Goal: Task Accomplishment & Management: Use online tool/utility

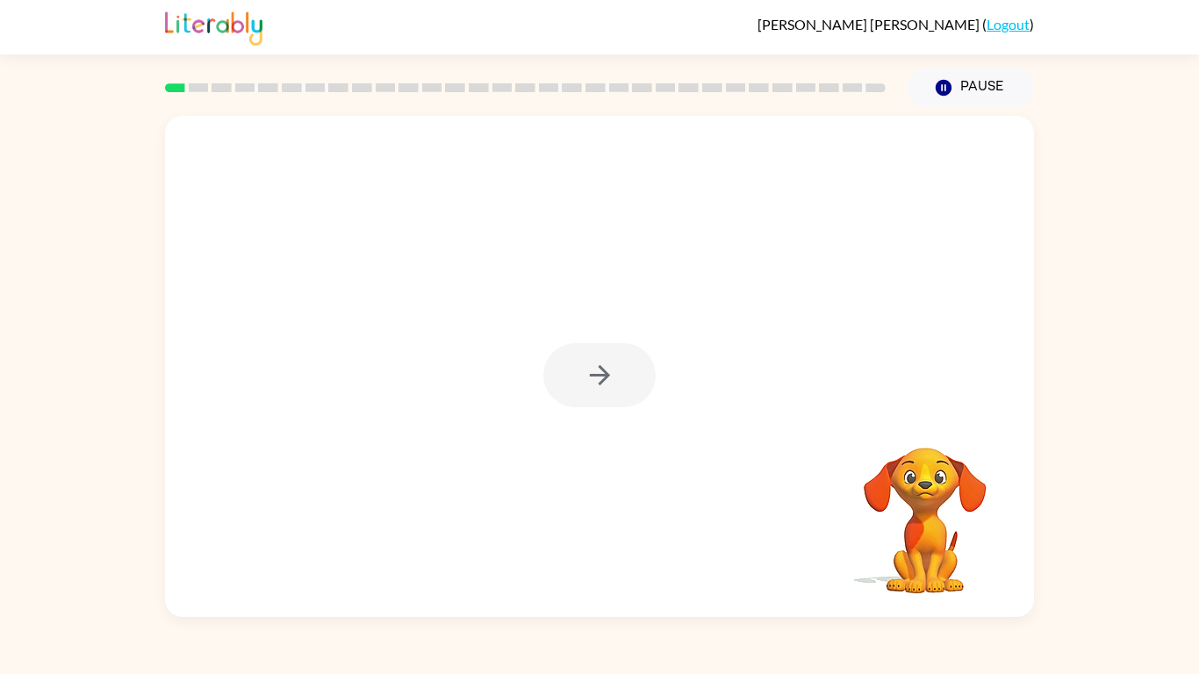
click at [1162, 252] on div "Your browser must support playing .mp4 files to use Literably. Please try using…" at bounding box center [599, 362] width 1199 height 509
click at [622, 349] on button "button" at bounding box center [599, 375] width 112 height 64
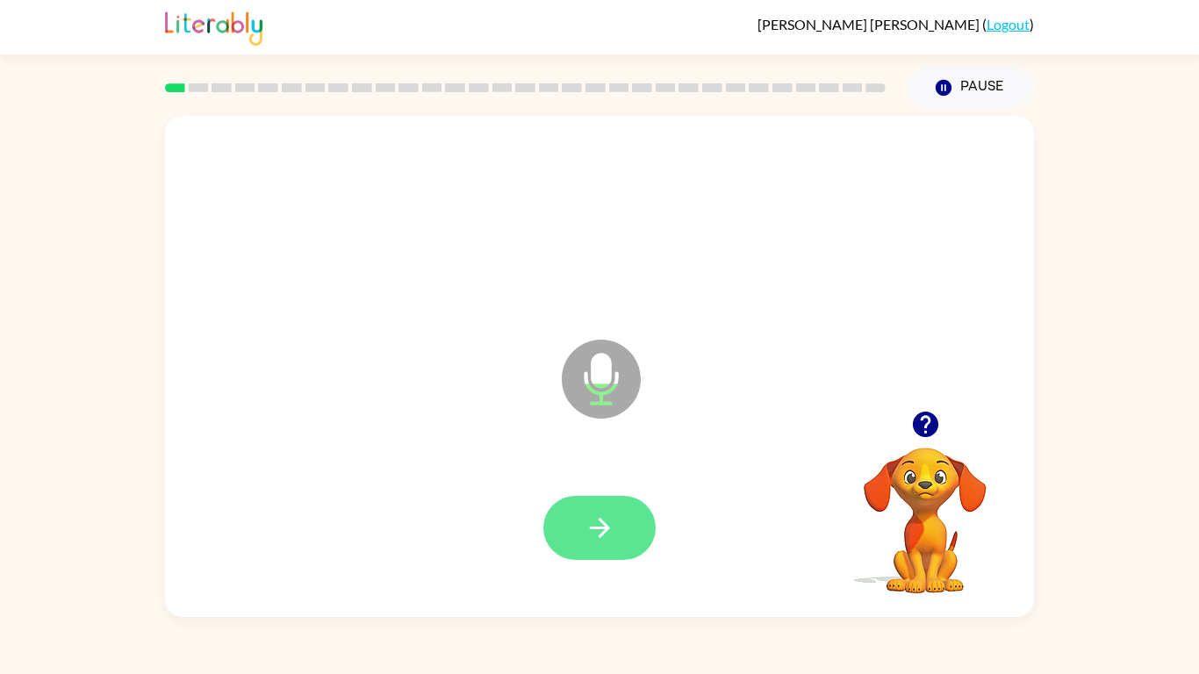
click at [595, 533] on icon "button" at bounding box center [600, 528] width 31 height 31
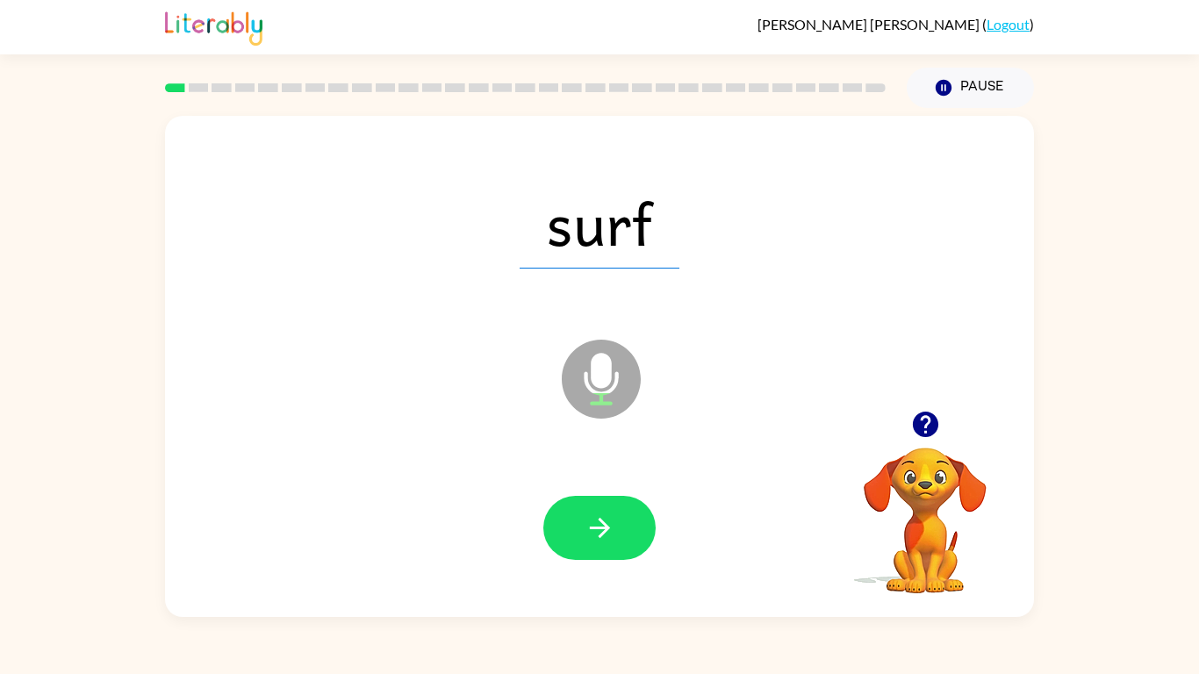
click at [595, 533] on icon "button" at bounding box center [600, 528] width 31 height 31
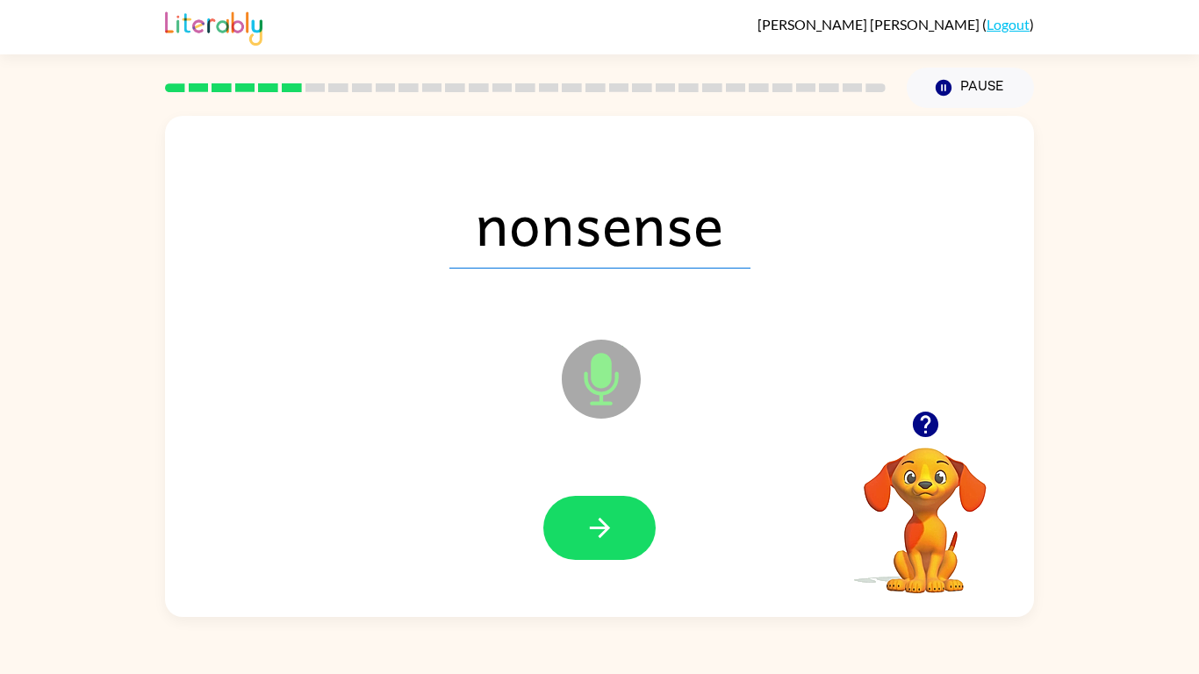
click at [595, 533] on icon "button" at bounding box center [600, 528] width 31 height 31
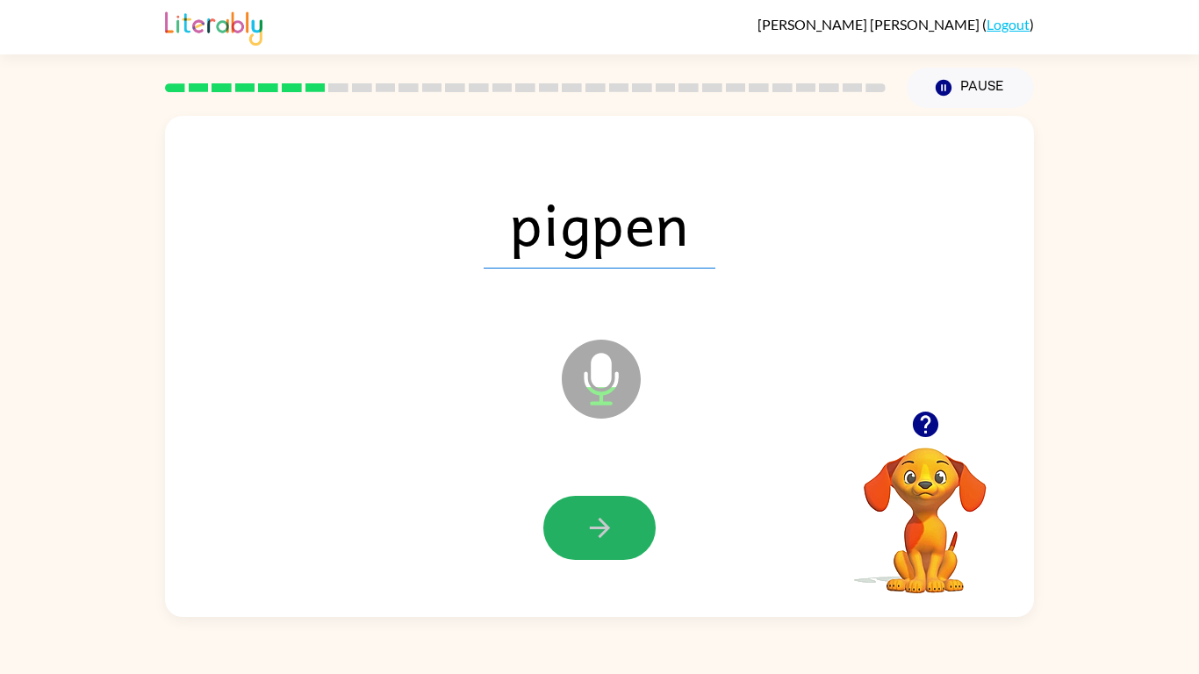
click at [595, 533] on icon "button" at bounding box center [600, 528] width 31 height 31
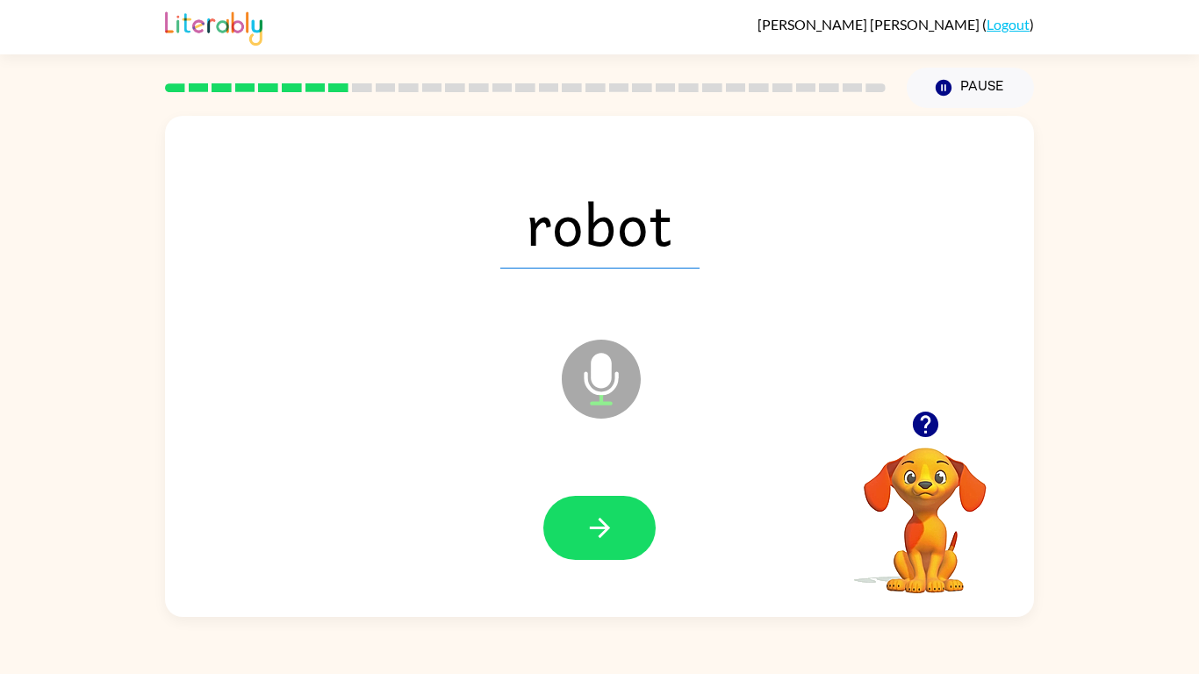
click at [595, 533] on icon "button" at bounding box center [600, 528] width 31 height 31
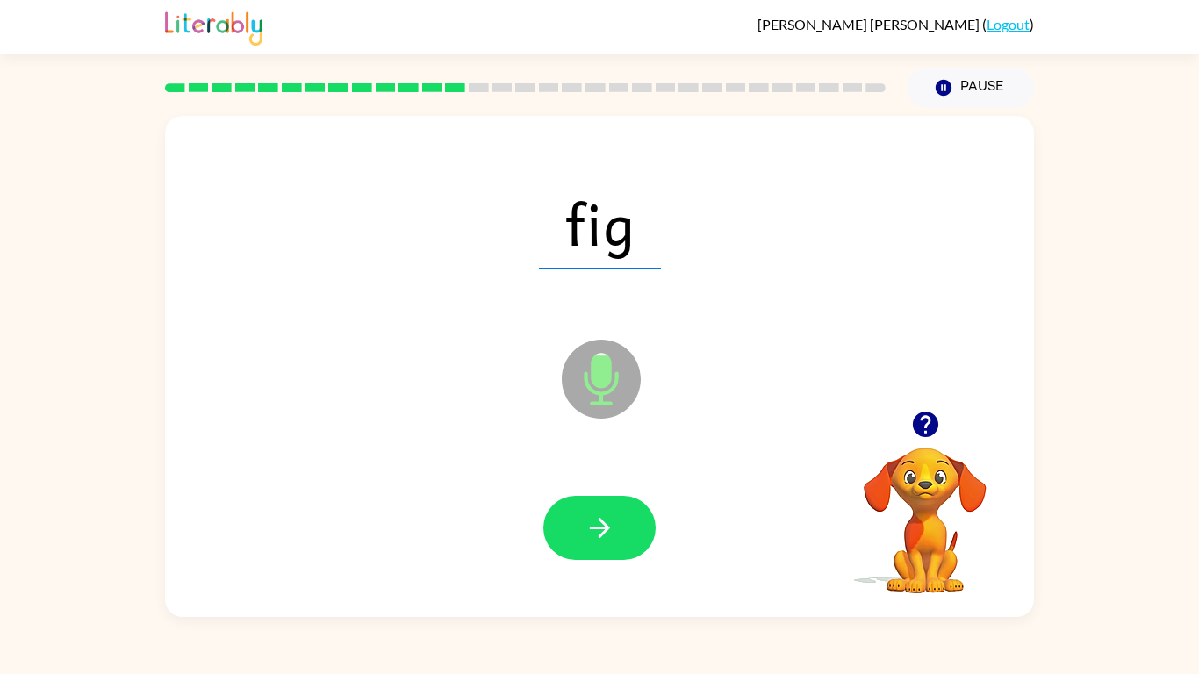
click at [595, 533] on icon "button" at bounding box center [600, 528] width 31 height 31
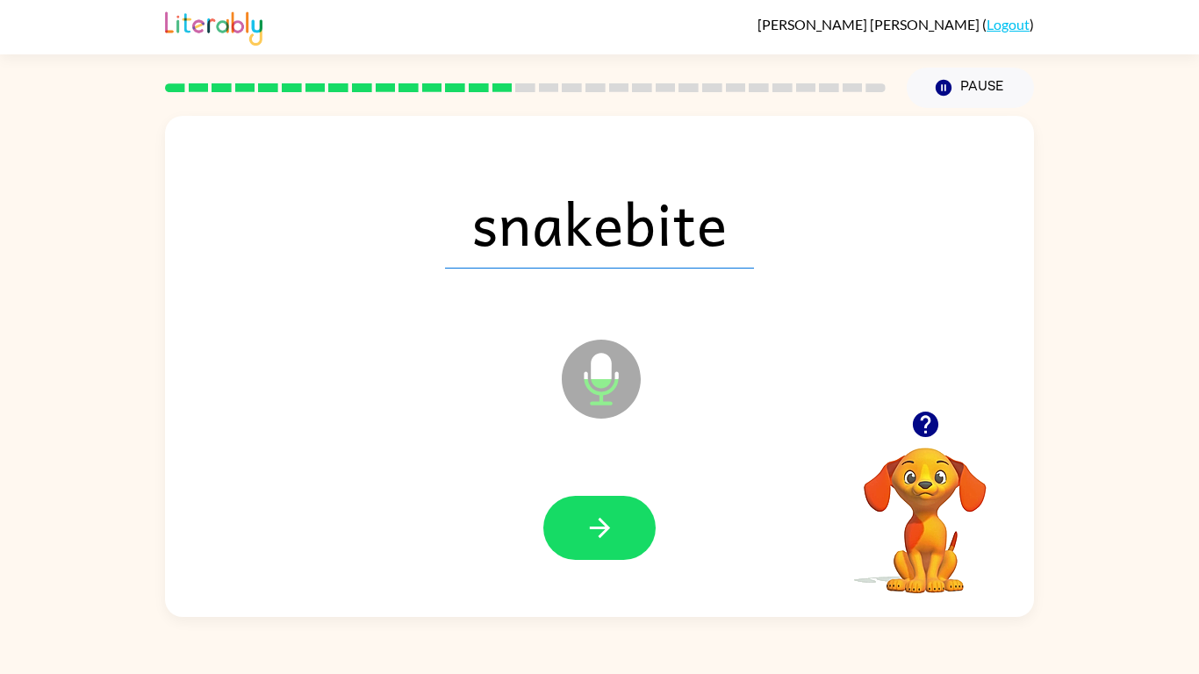
click at [595, 533] on icon "button" at bounding box center [600, 528] width 31 height 31
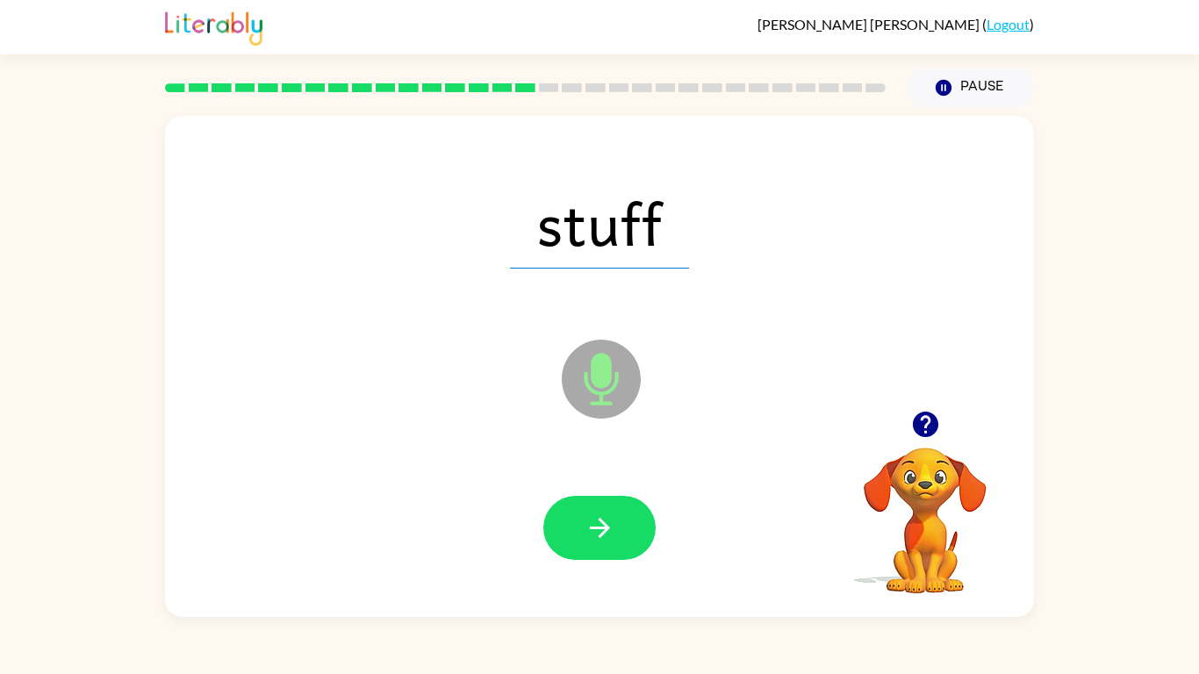
click at [595, 533] on icon "button" at bounding box center [600, 528] width 31 height 31
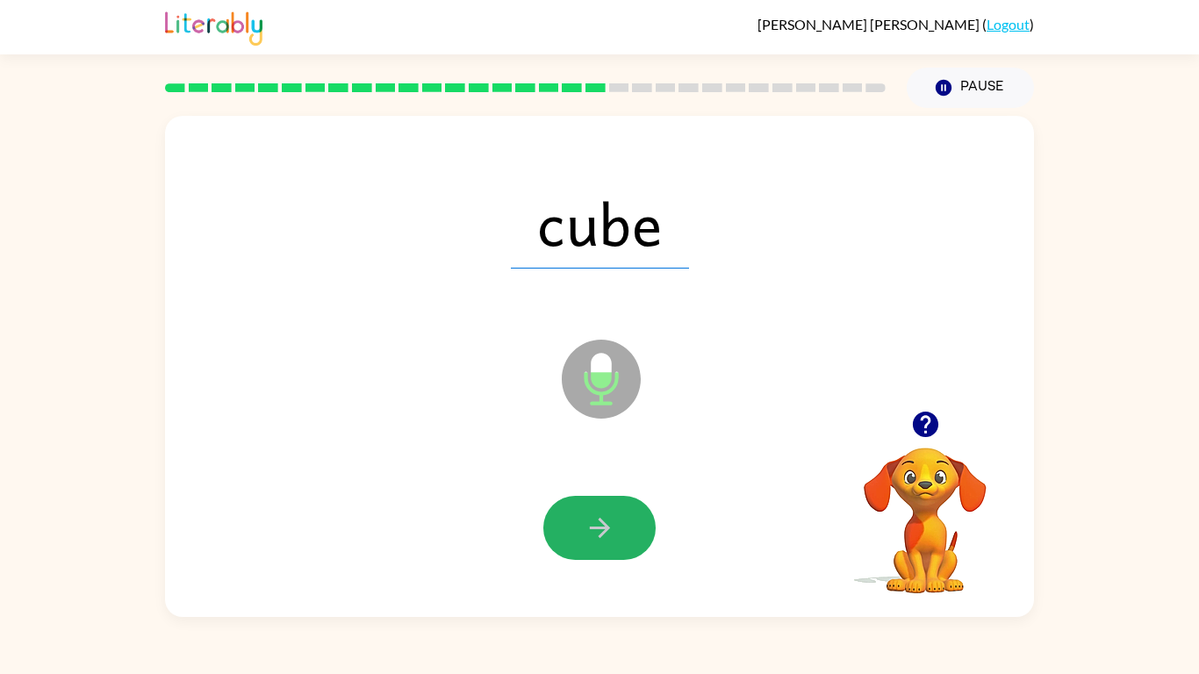
click at [595, 533] on icon "button" at bounding box center [600, 528] width 31 height 31
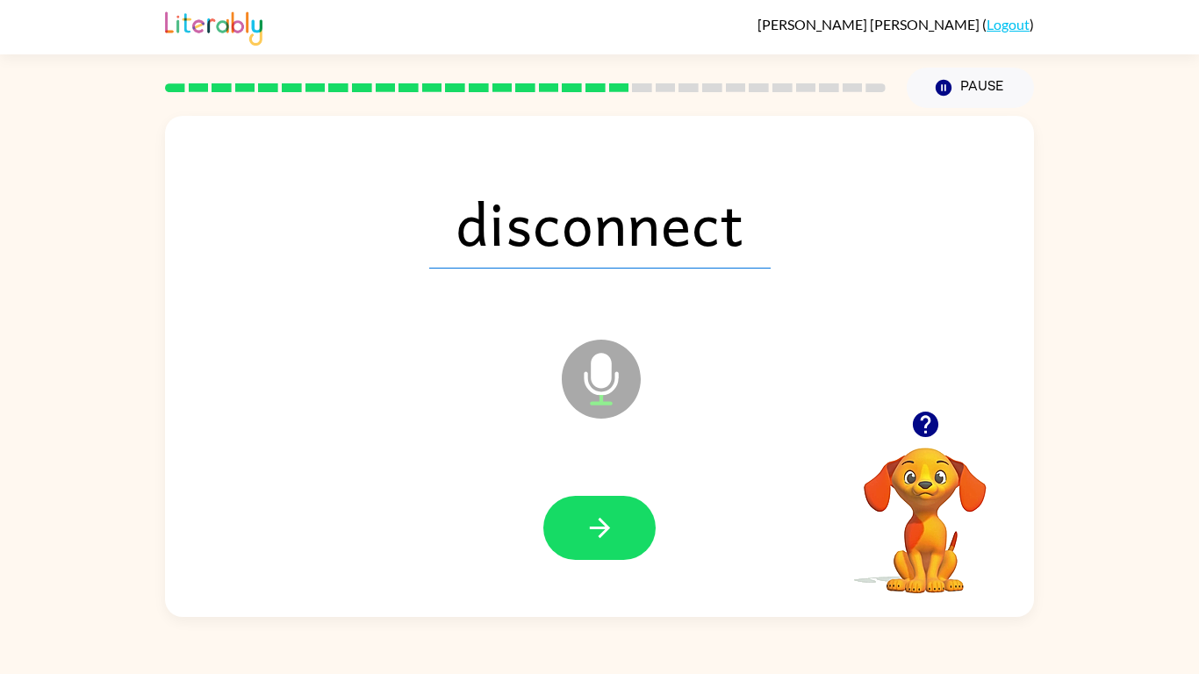
click at [595, 533] on icon "button" at bounding box center [600, 528] width 31 height 31
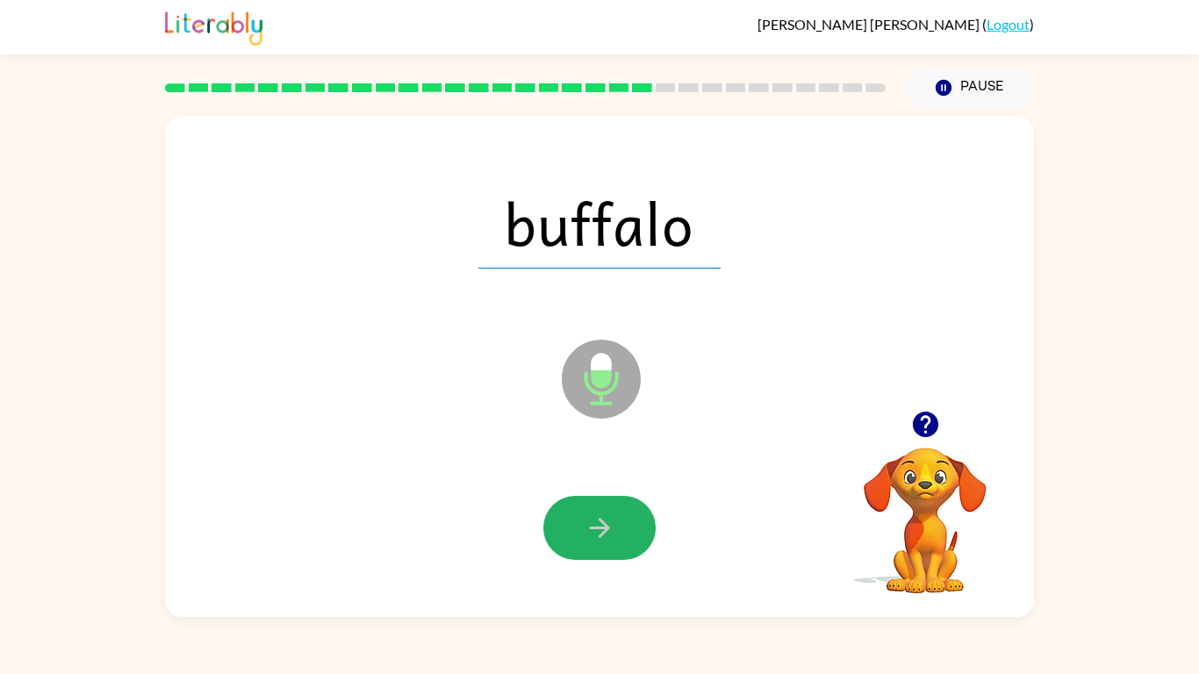
click at [595, 533] on icon "button" at bounding box center [600, 528] width 31 height 31
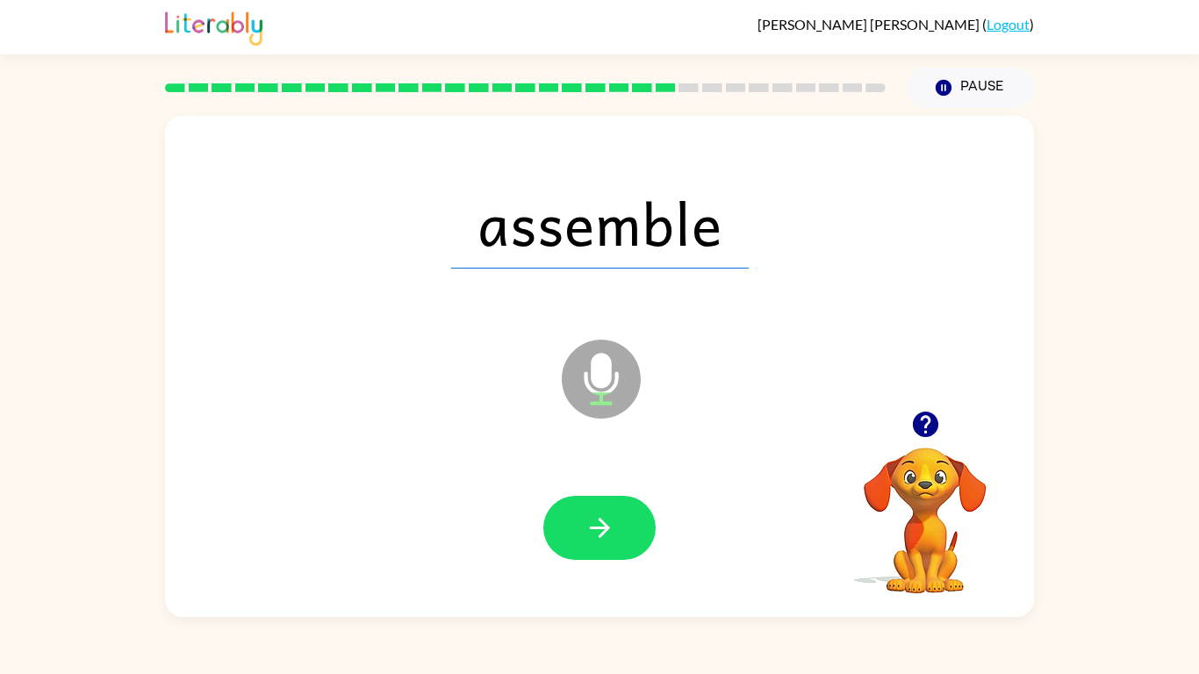
click at [595, 533] on icon "button" at bounding box center [600, 528] width 31 height 31
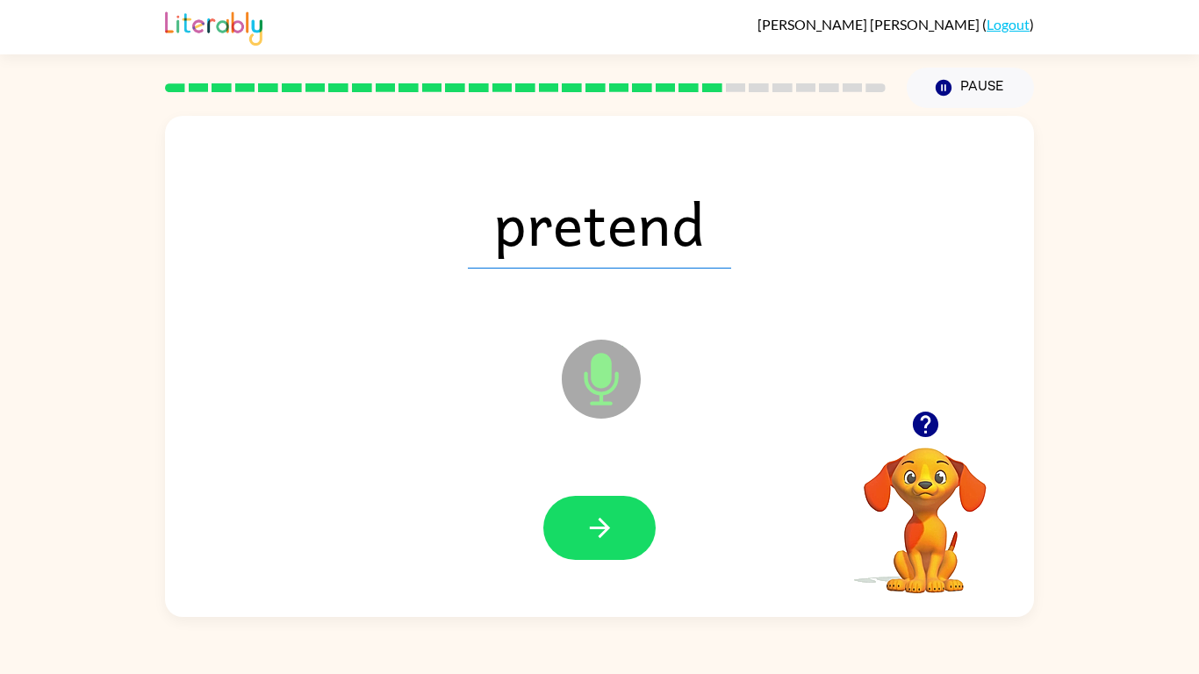
click at [595, 533] on icon "button" at bounding box center [600, 528] width 31 height 31
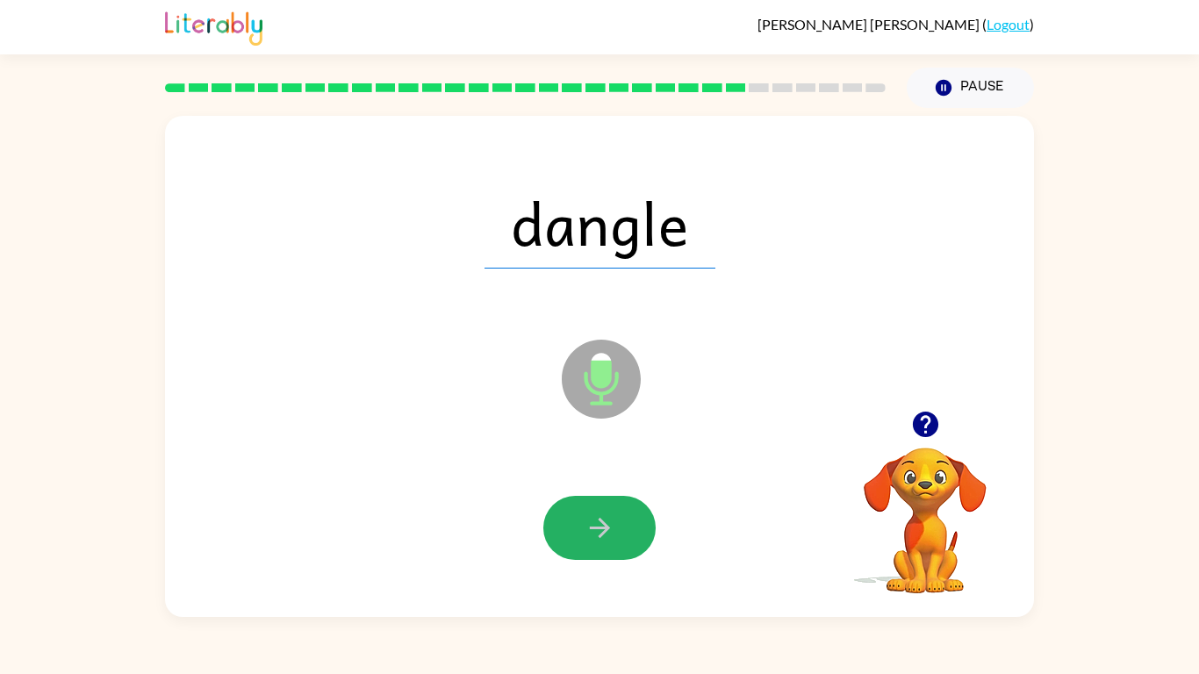
click at [595, 533] on icon "button" at bounding box center [600, 528] width 31 height 31
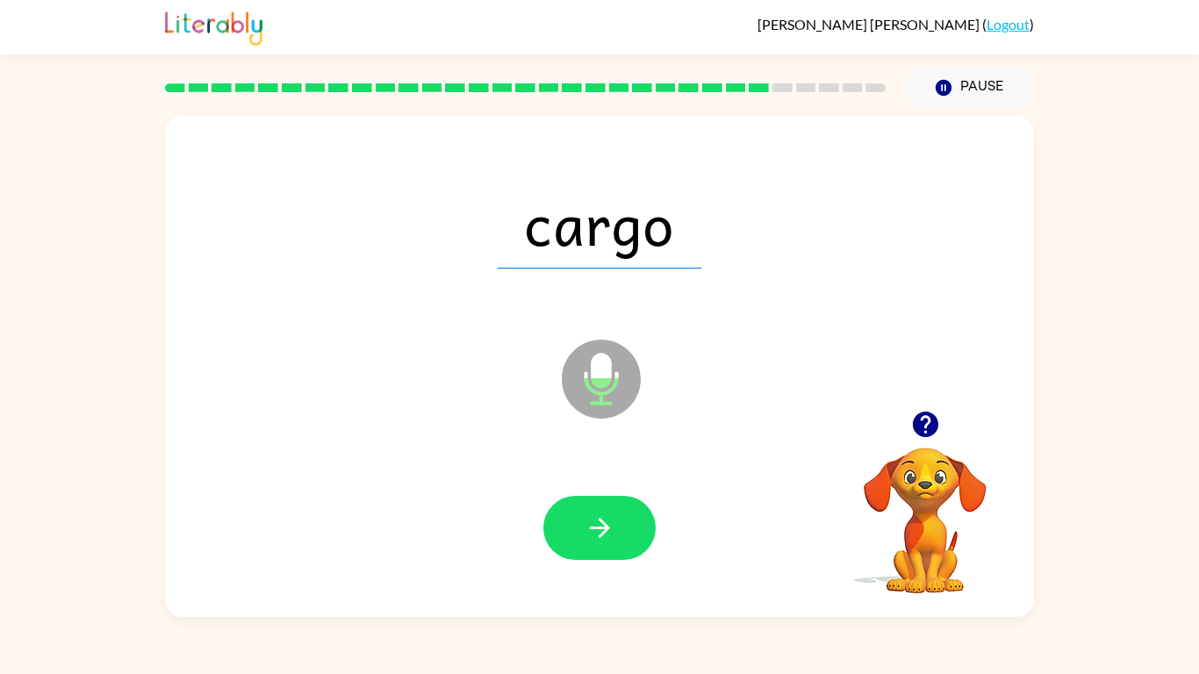
click at [595, 533] on icon "button" at bounding box center [600, 528] width 31 height 31
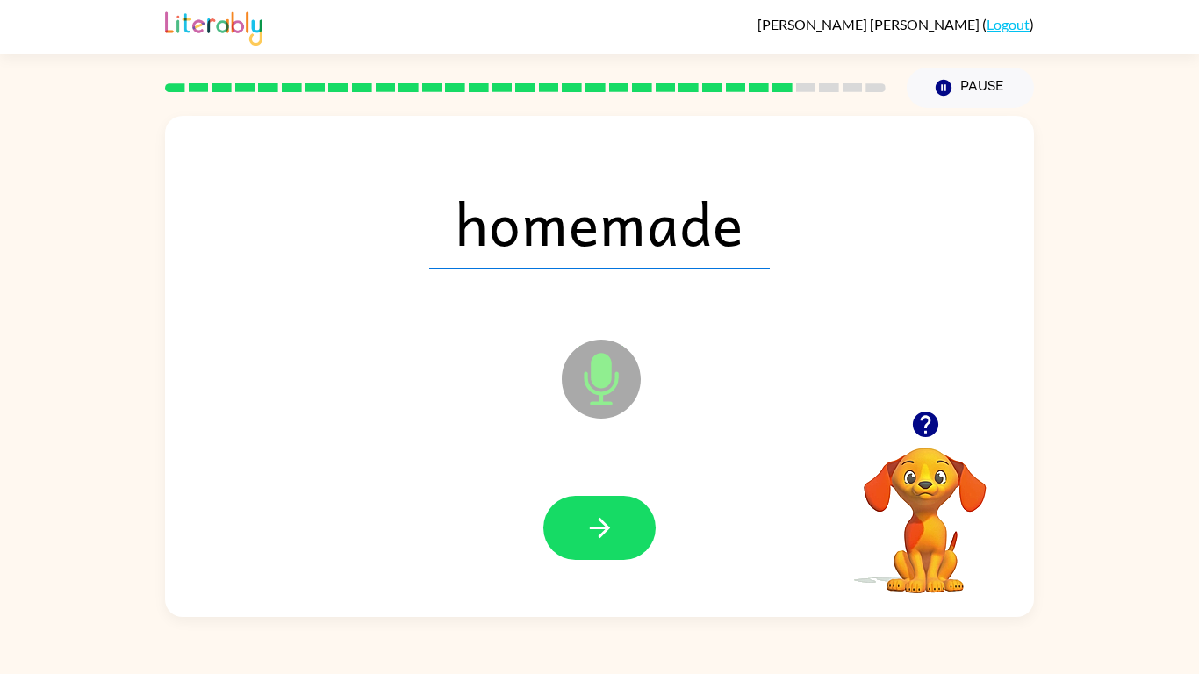
click at [595, 533] on icon "button" at bounding box center [600, 528] width 31 height 31
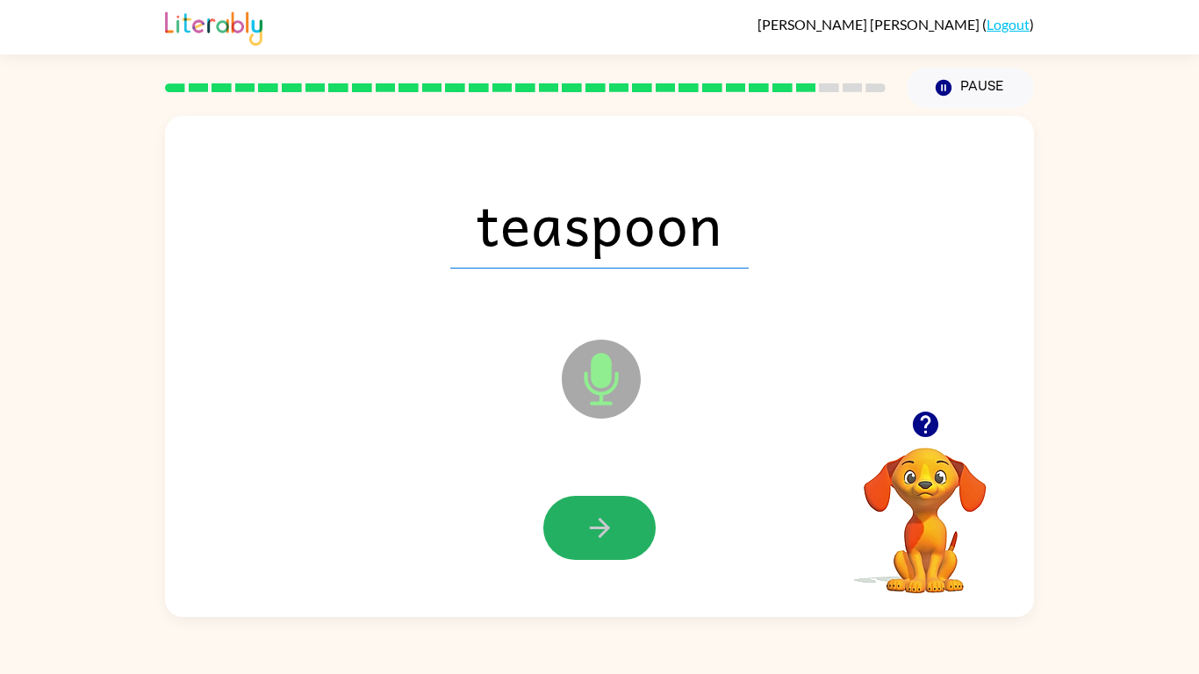
click at [595, 533] on icon "button" at bounding box center [600, 528] width 31 height 31
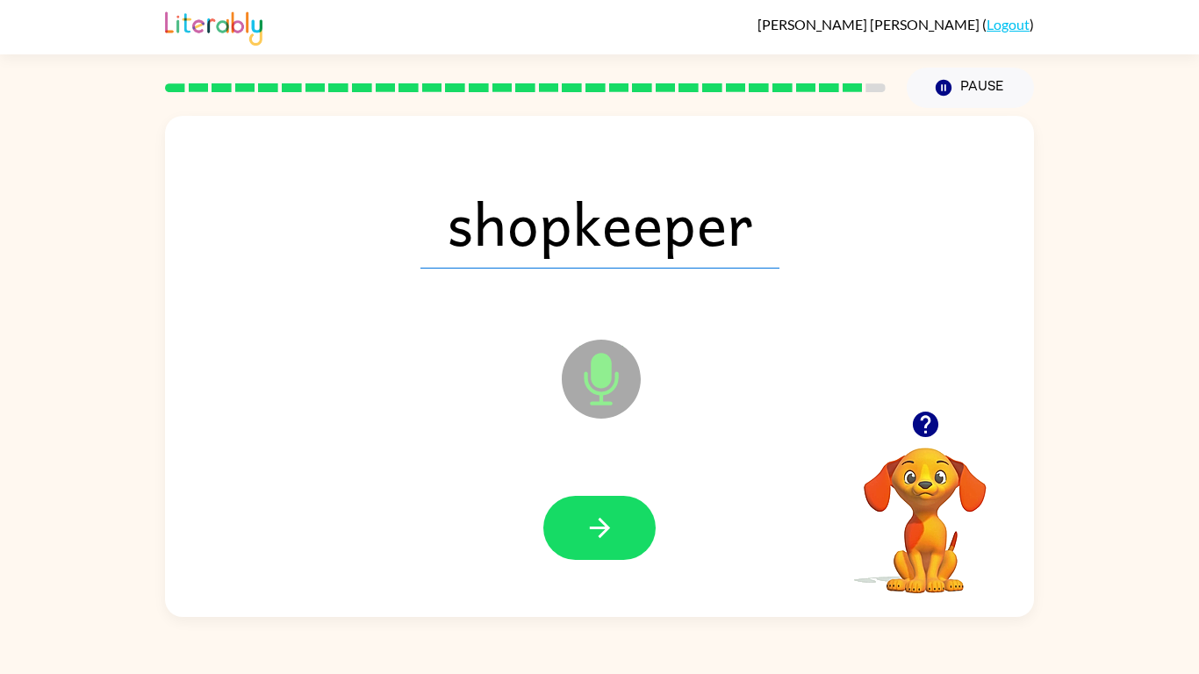
click at [595, 533] on icon "button" at bounding box center [600, 528] width 31 height 31
